Goal: Information Seeking & Learning: Learn about a topic

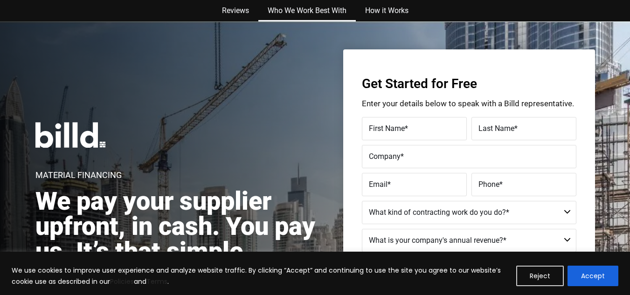
click at [304, 8] on link "Who We Work Best With" at bounding box center [306, 10] width 97 height 21
click at [372, 8] on link "How it Works" at bounding box center [387, 10] width 62 height 21
click at [318, 7] on link "Who We Work Best With" at bounding box center [306, 10] width 97 height 21
click at [289, 5] on link "Who We Work Best With" at bounding box center [306, 10] width 97 height 21
click at [240, 10] on link "Reviews" at bounding box center [236, 10] width 46 height 21
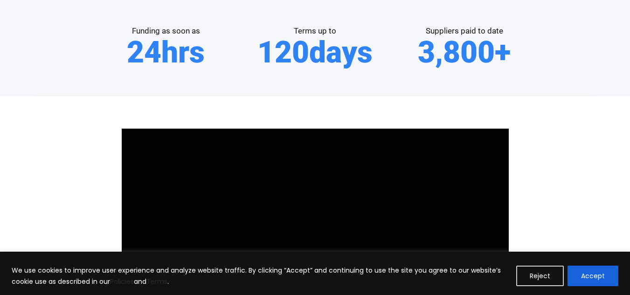
scroll to position [177, 0]
